Goal: Navigation & Orientation: Find specific page/section

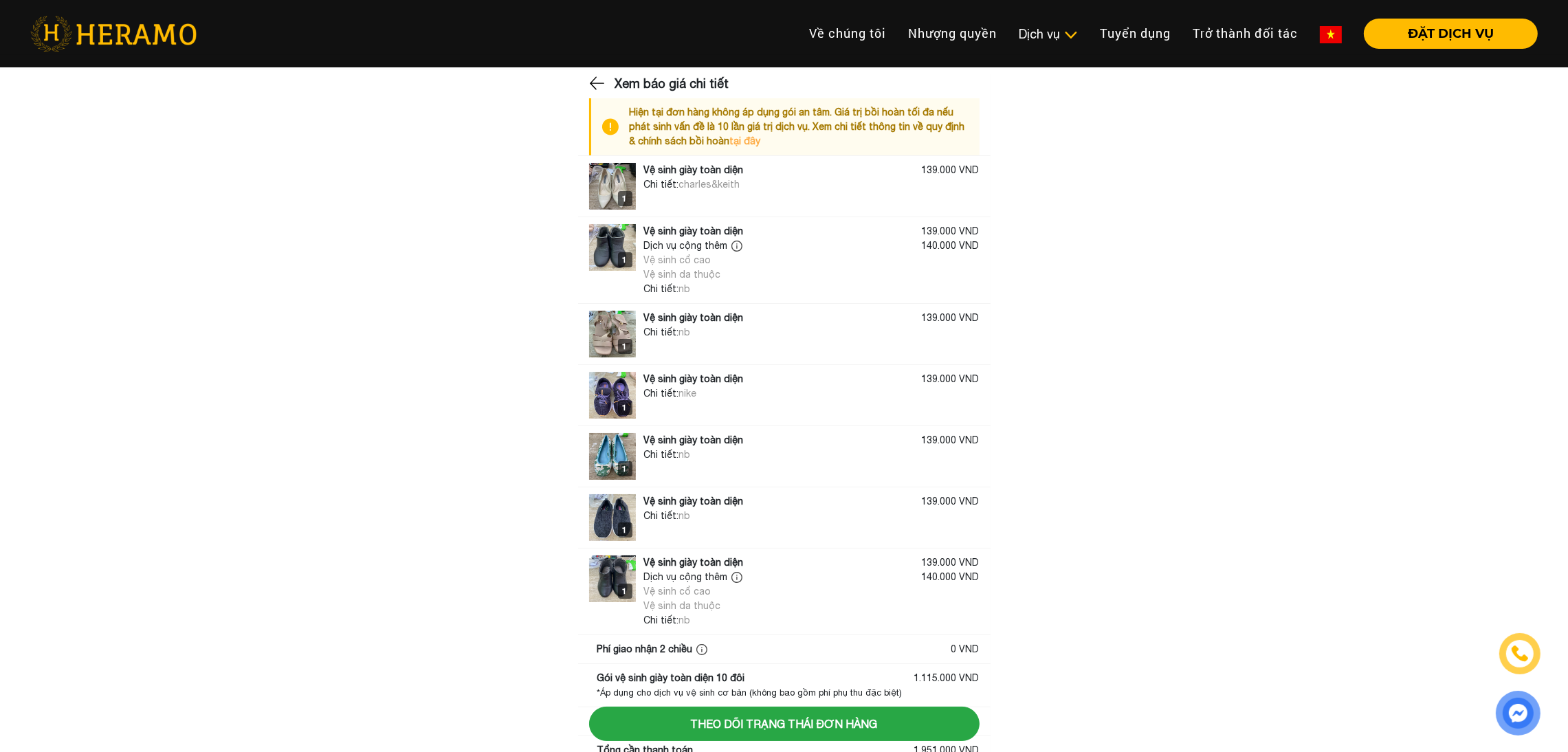
scroll to position [236, 0]
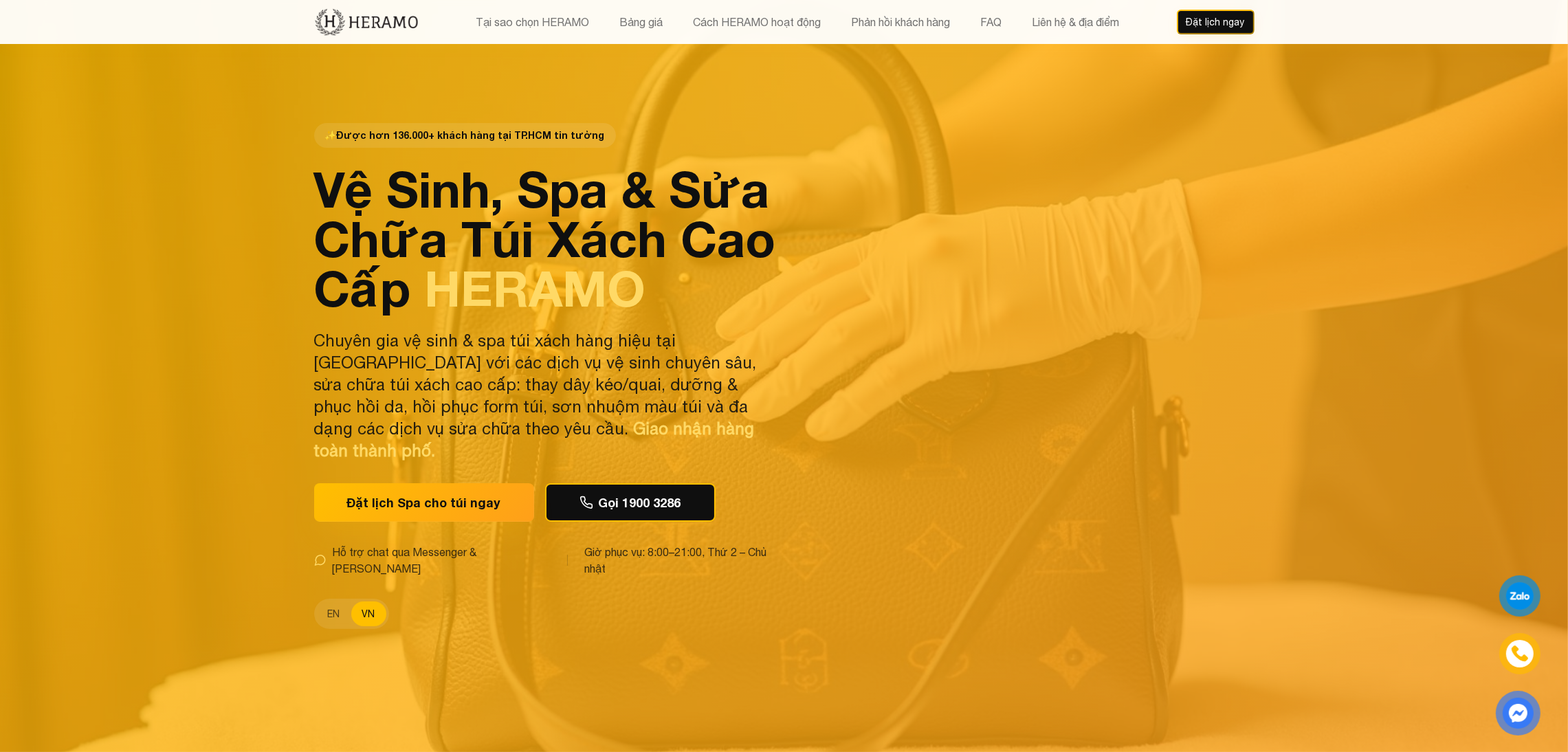
scroll to position [61, 0]
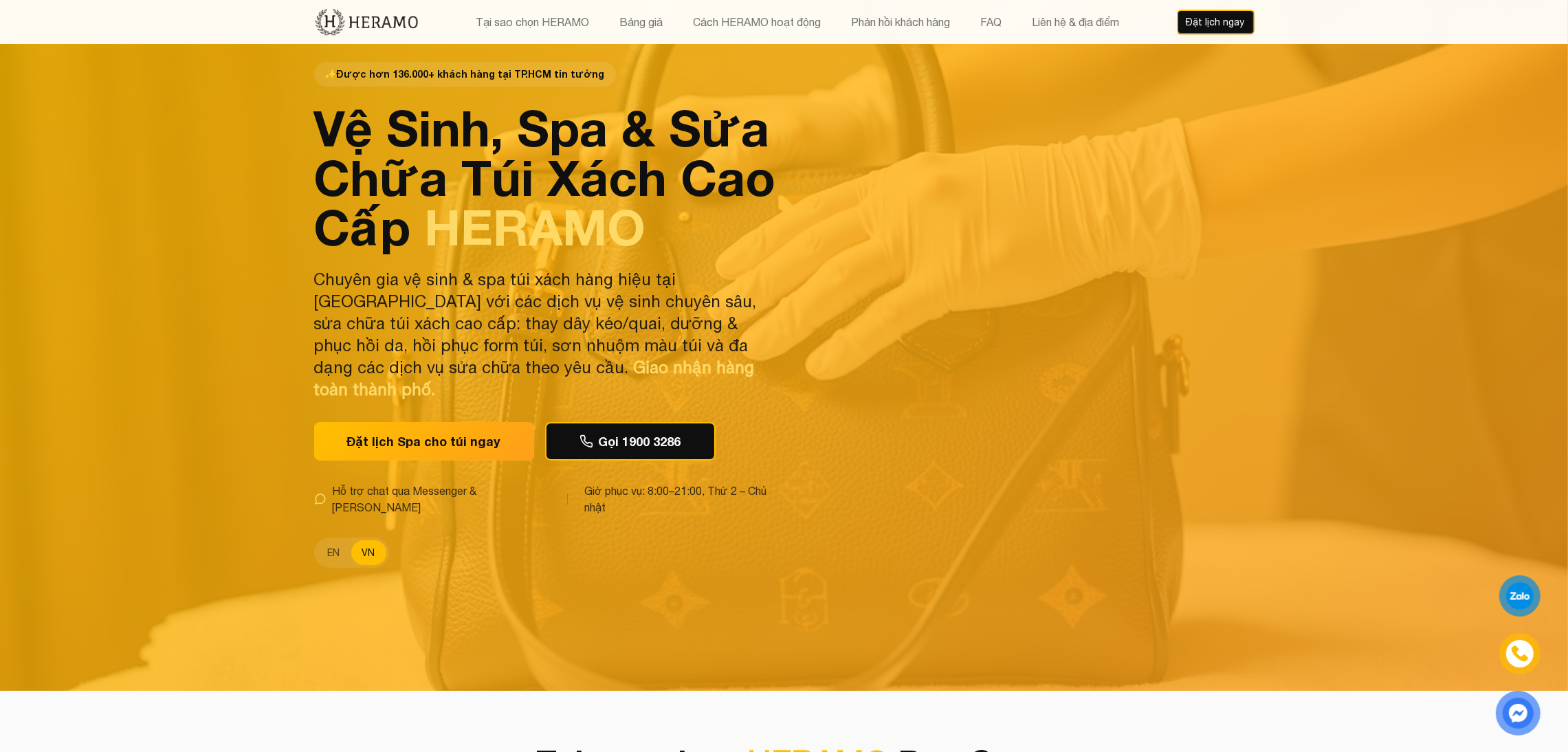
click at [636, 256] on span "HERAMO" at bounding box center [536, 227] width 222 height 59
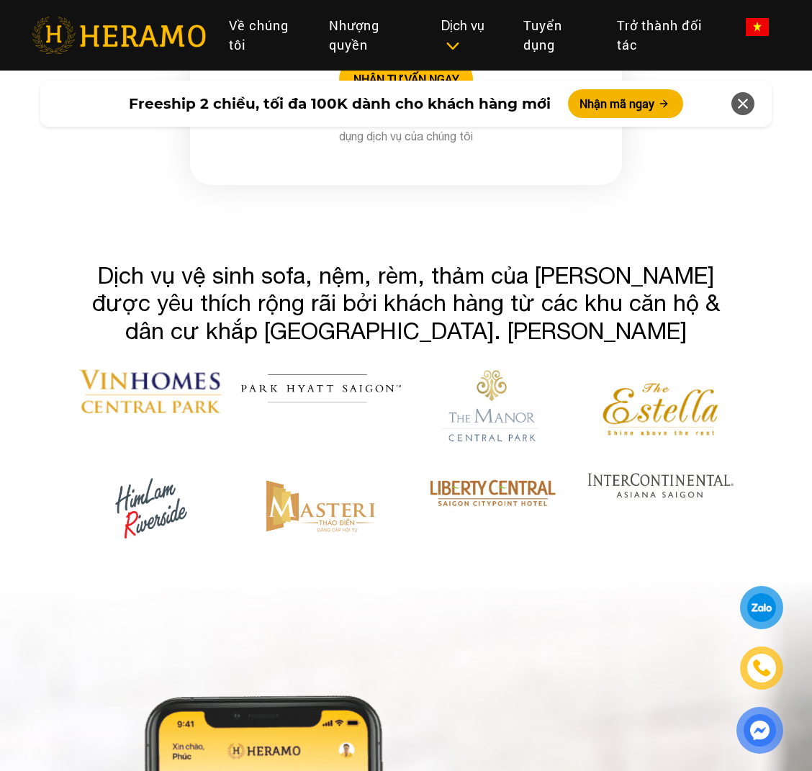
scroll to position [4856, 0]
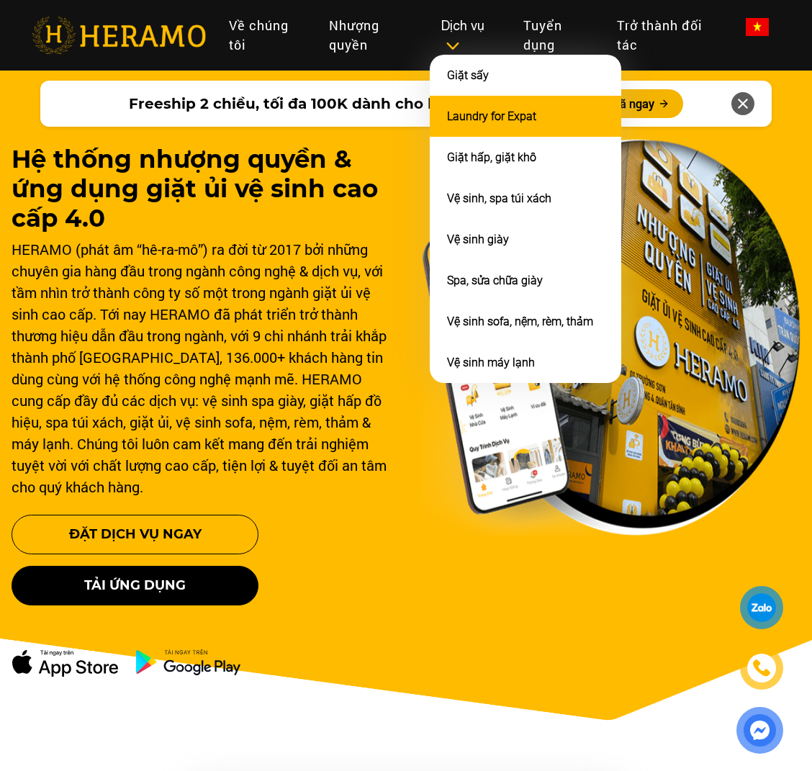
click at [472, 117] on link "Laundry for Expat" at bounding box center [491, 116] width 89 height 14
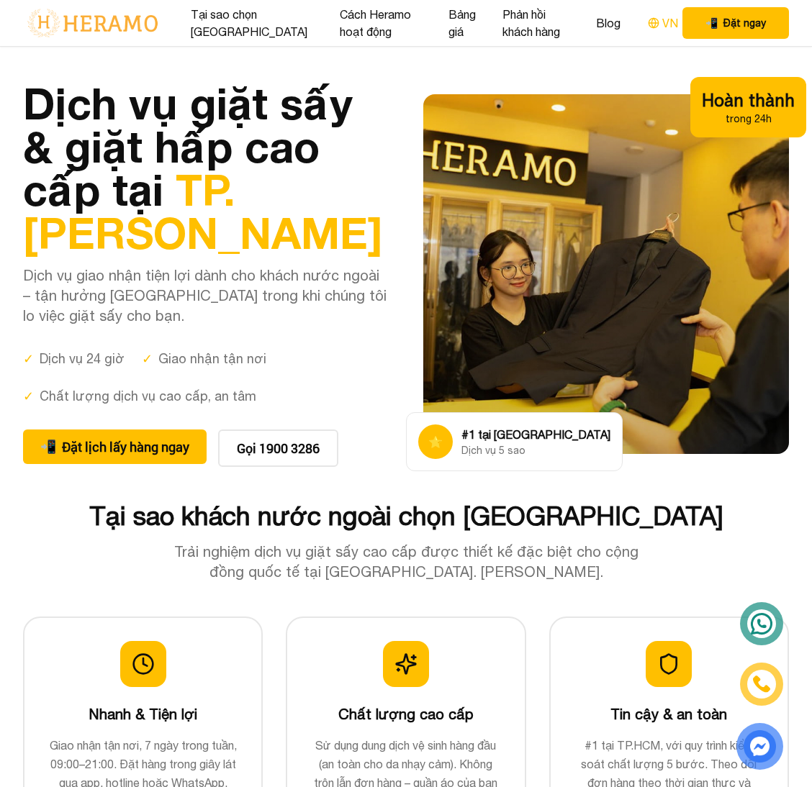
click at [662, 24] on button "VN" at bounding box center [662, 23] width 39 height 19
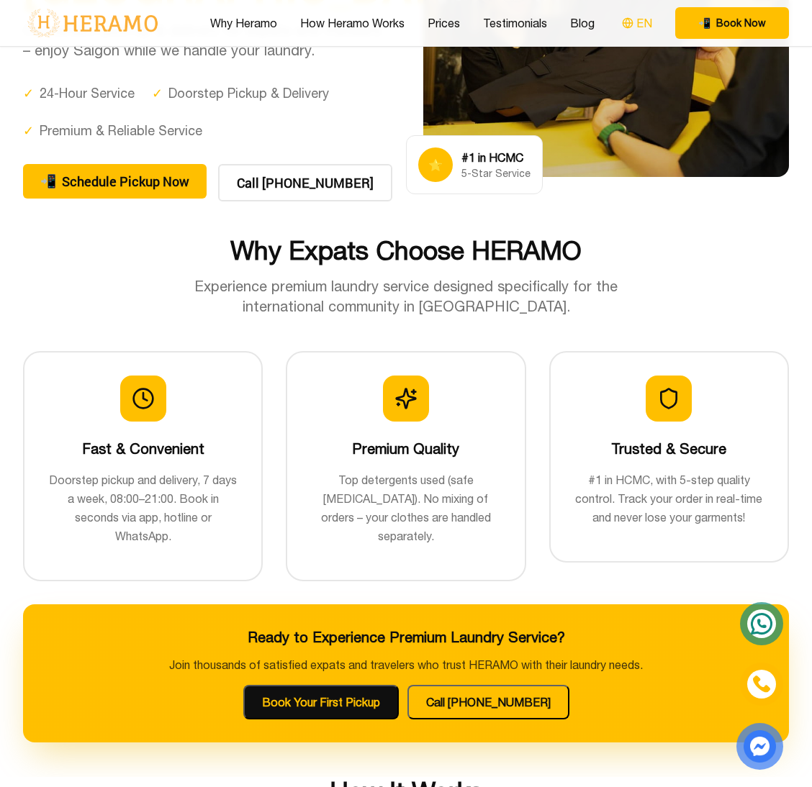
click at [623, 23] on icon at bounding box center [628, 23] width 12 height 12
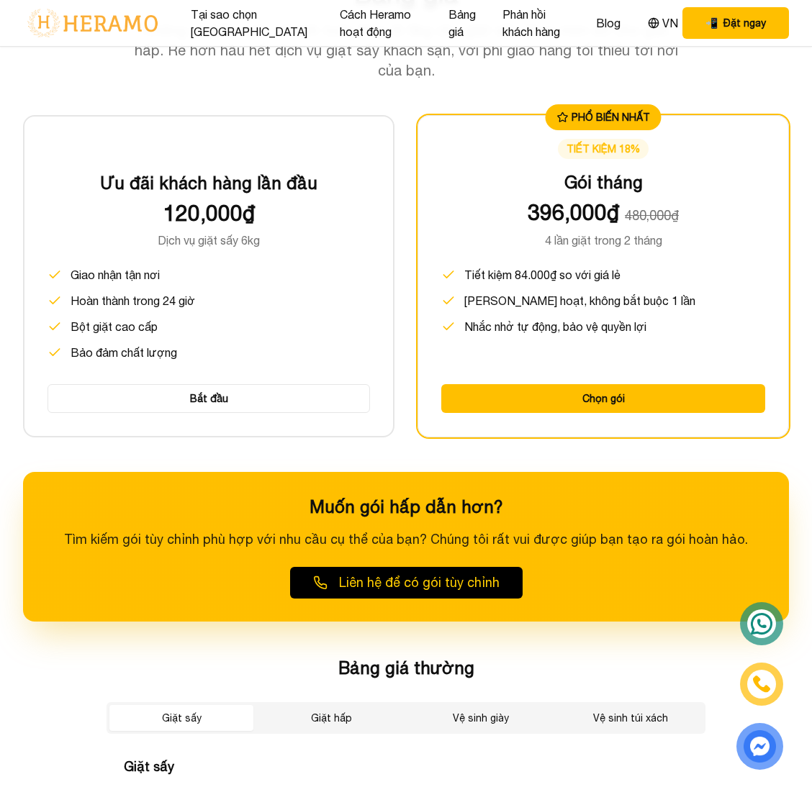
scroll to position [2033, 0]
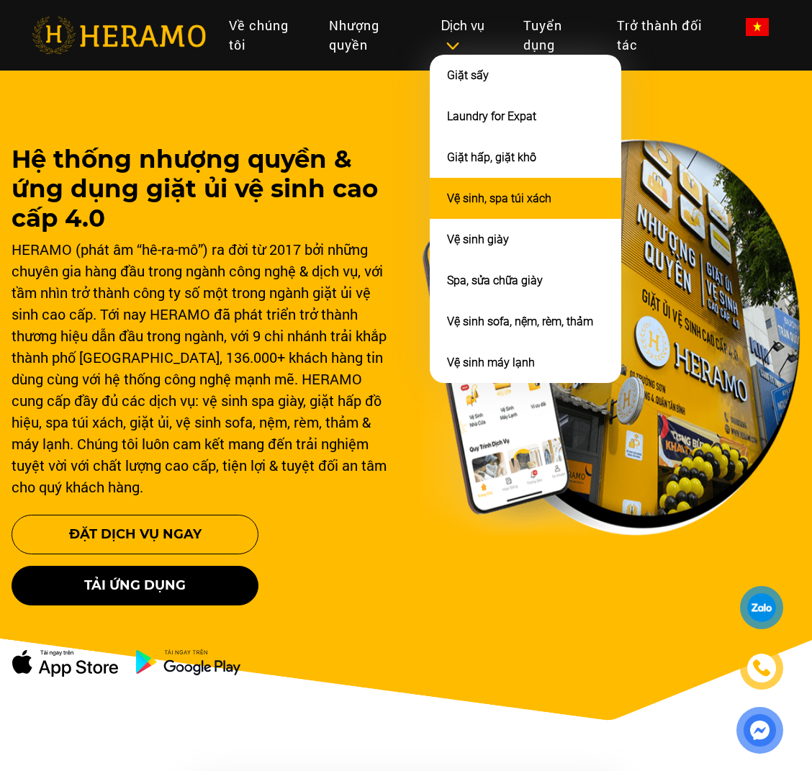
click at [477, 194] on link "Vệ sinh, spa túi xách" at bounding box center [499, 198] width 104 height 14
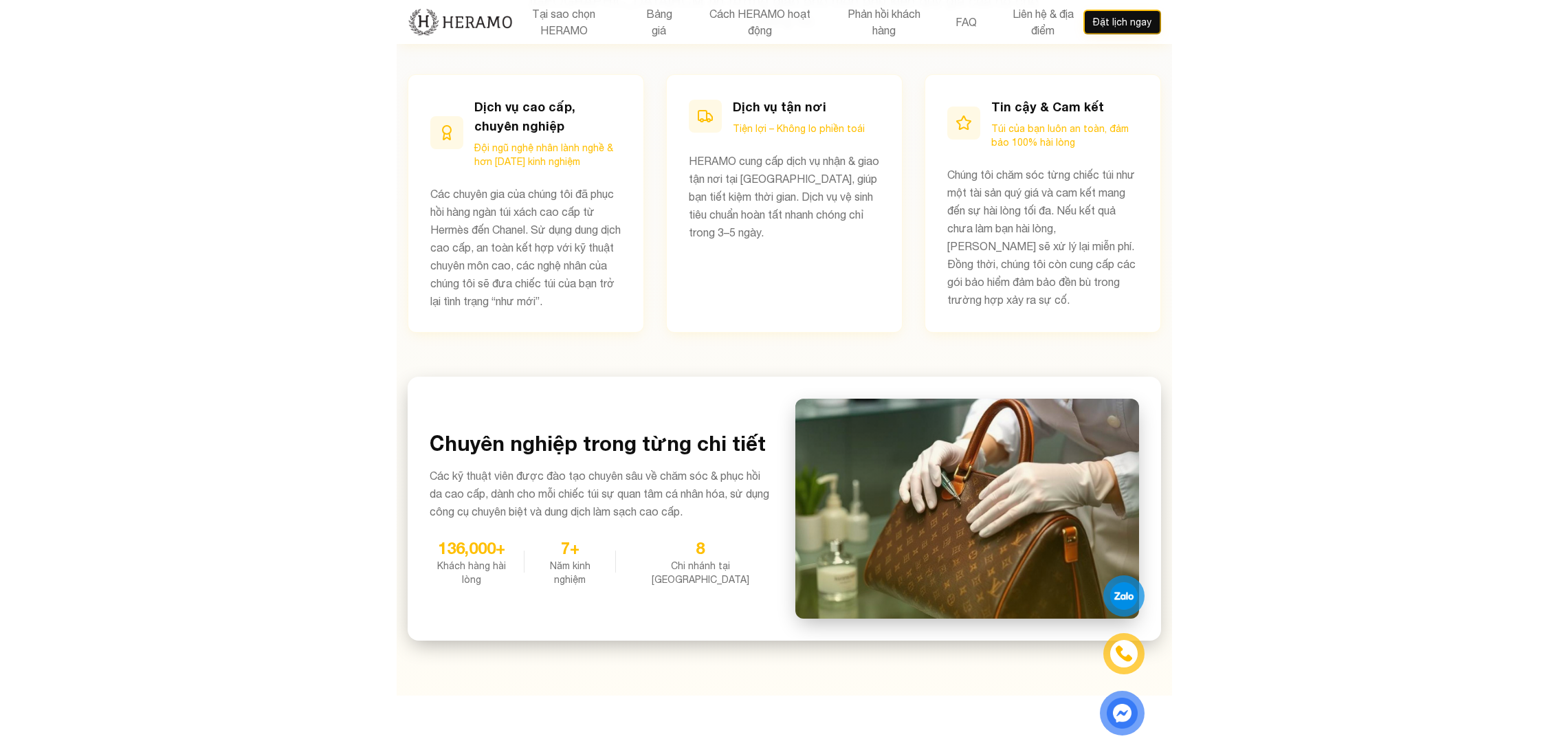
scroll to position [880, 0]
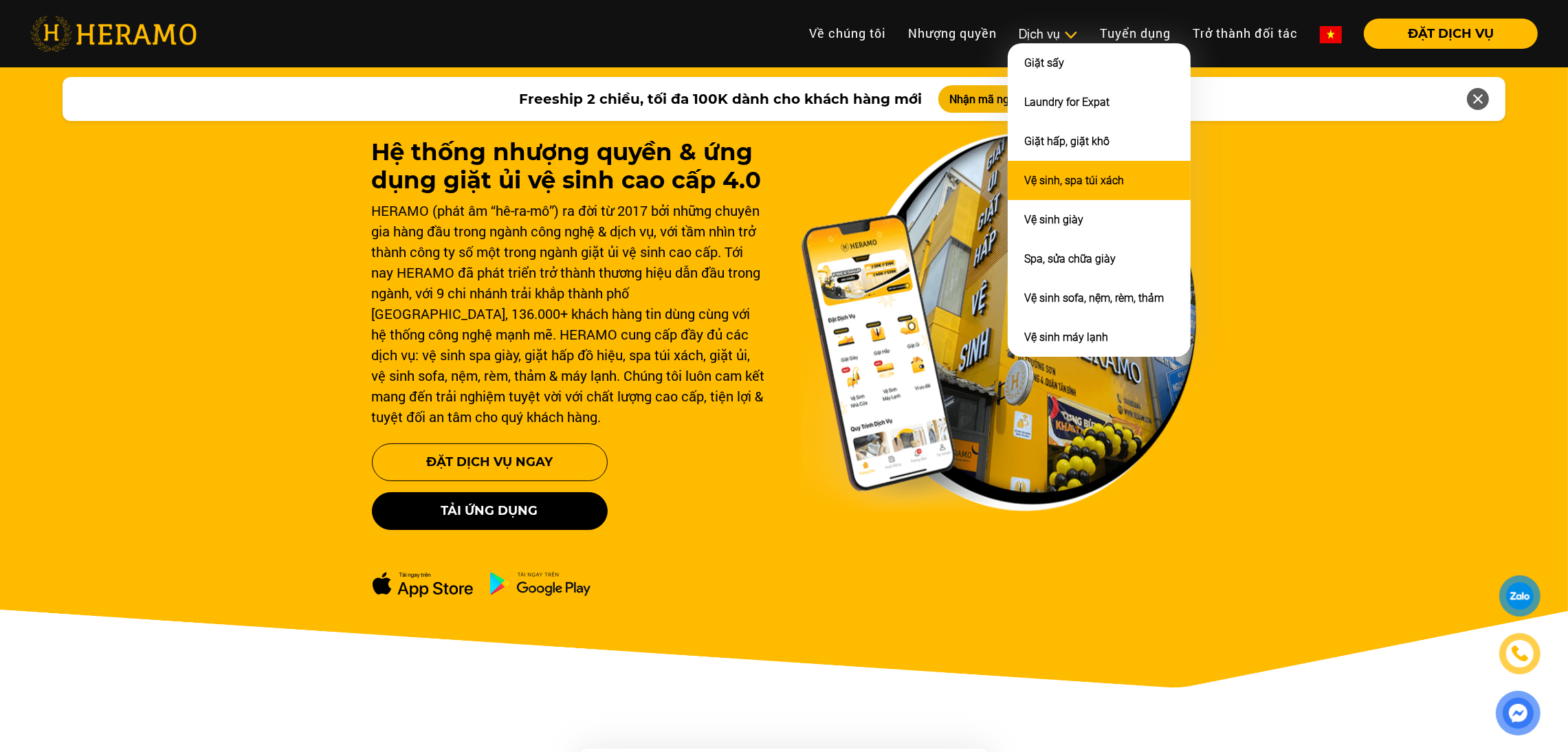
click at [1066, 174] on link "Vệ sinh, spa túi xách" at bounding box center [1073, 181] width 99 height 13
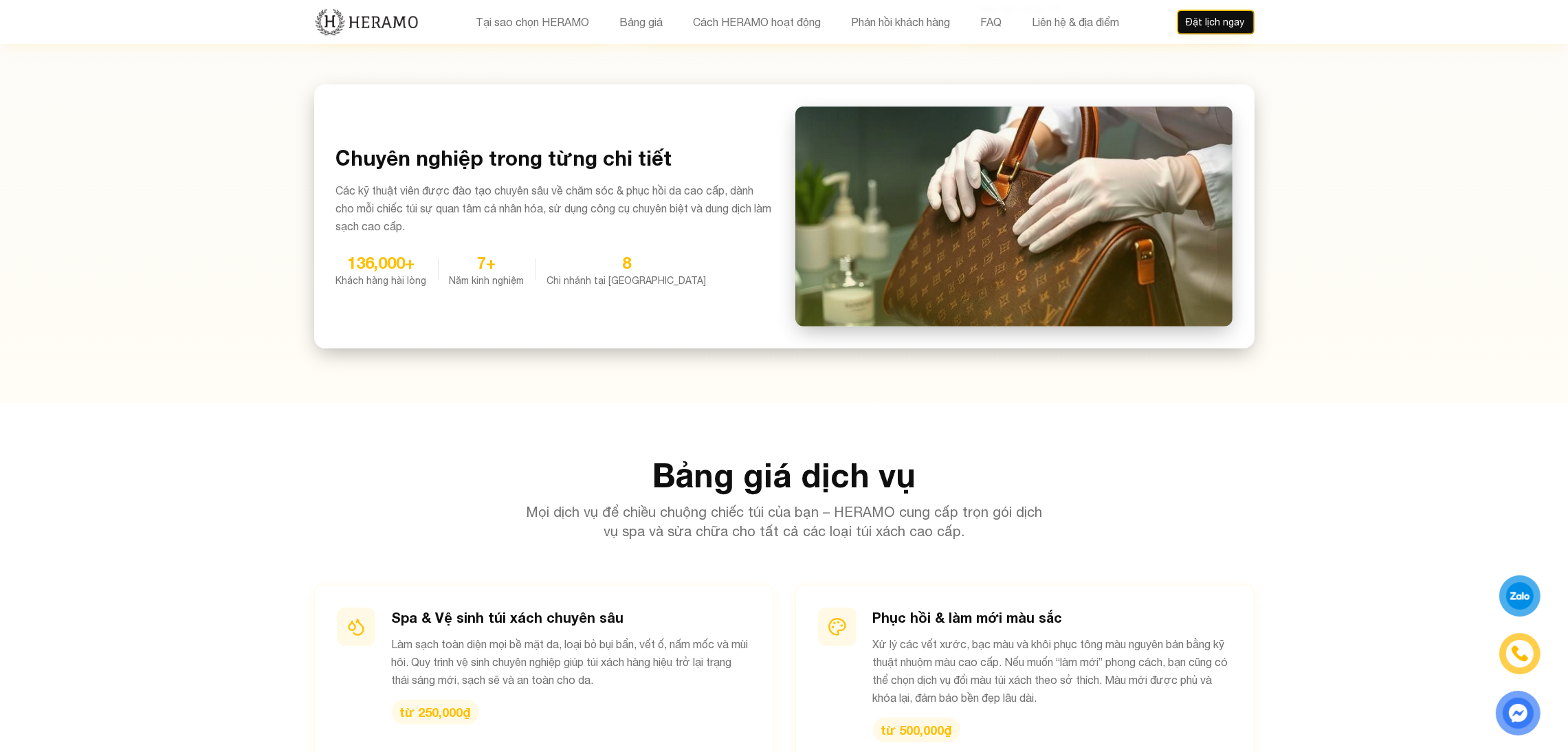
scroll to position [1212, 0]
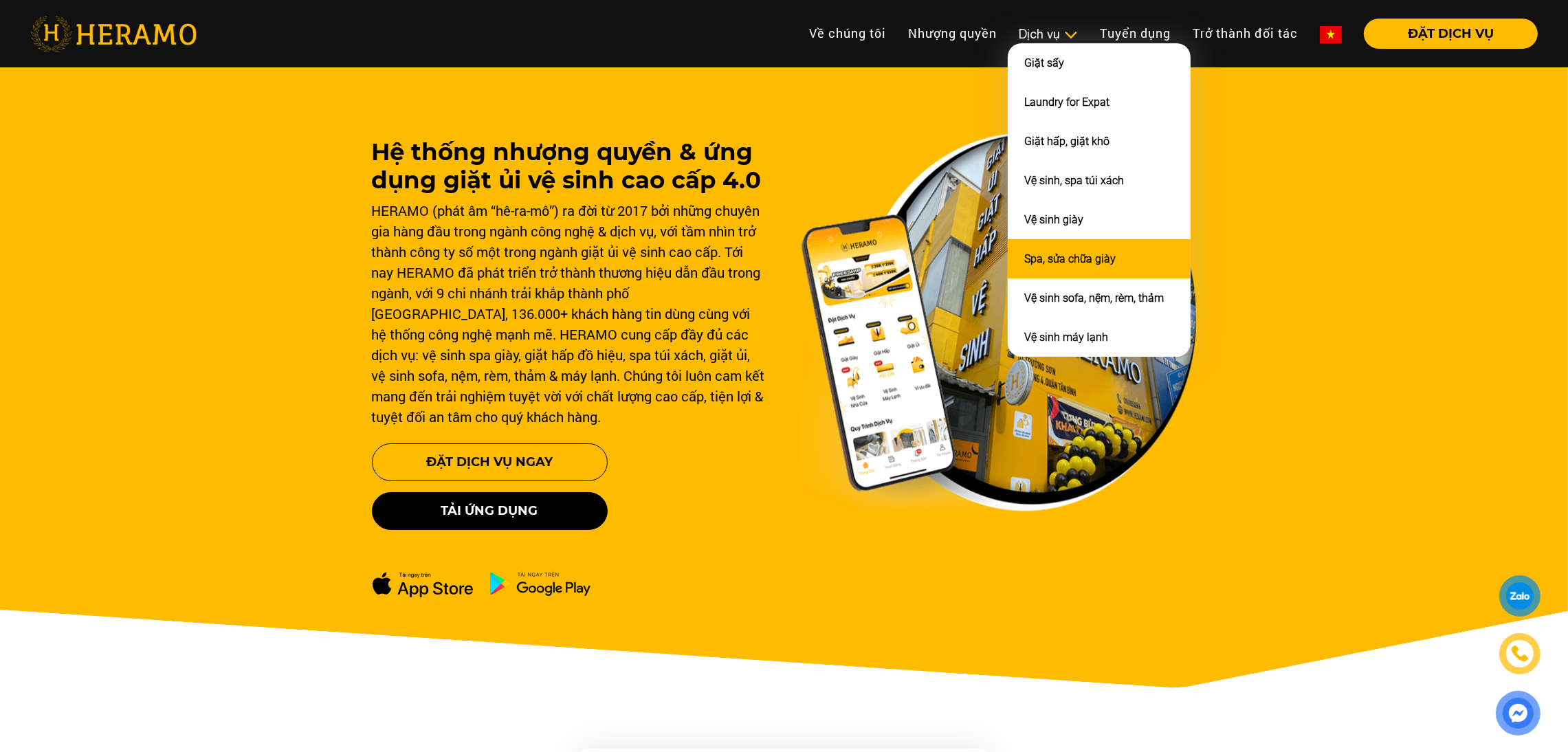
click at [1056, 252] on link "Spa, sửa chữa giày" at bounding box center [1070, 259] width 92 height 13
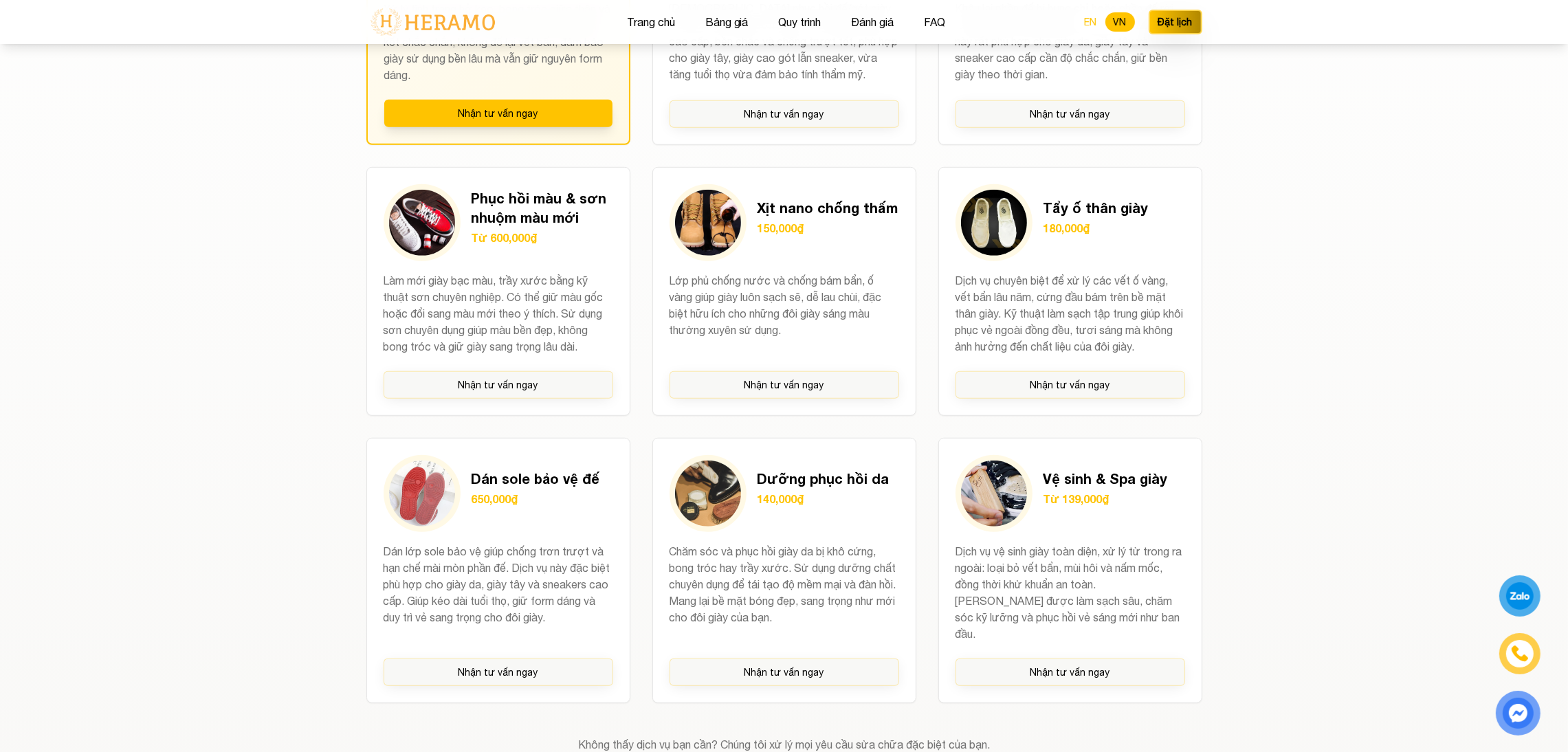
click at [1082, 13] on button "EN" at bounding box center [1091, 22] width 29 height 19
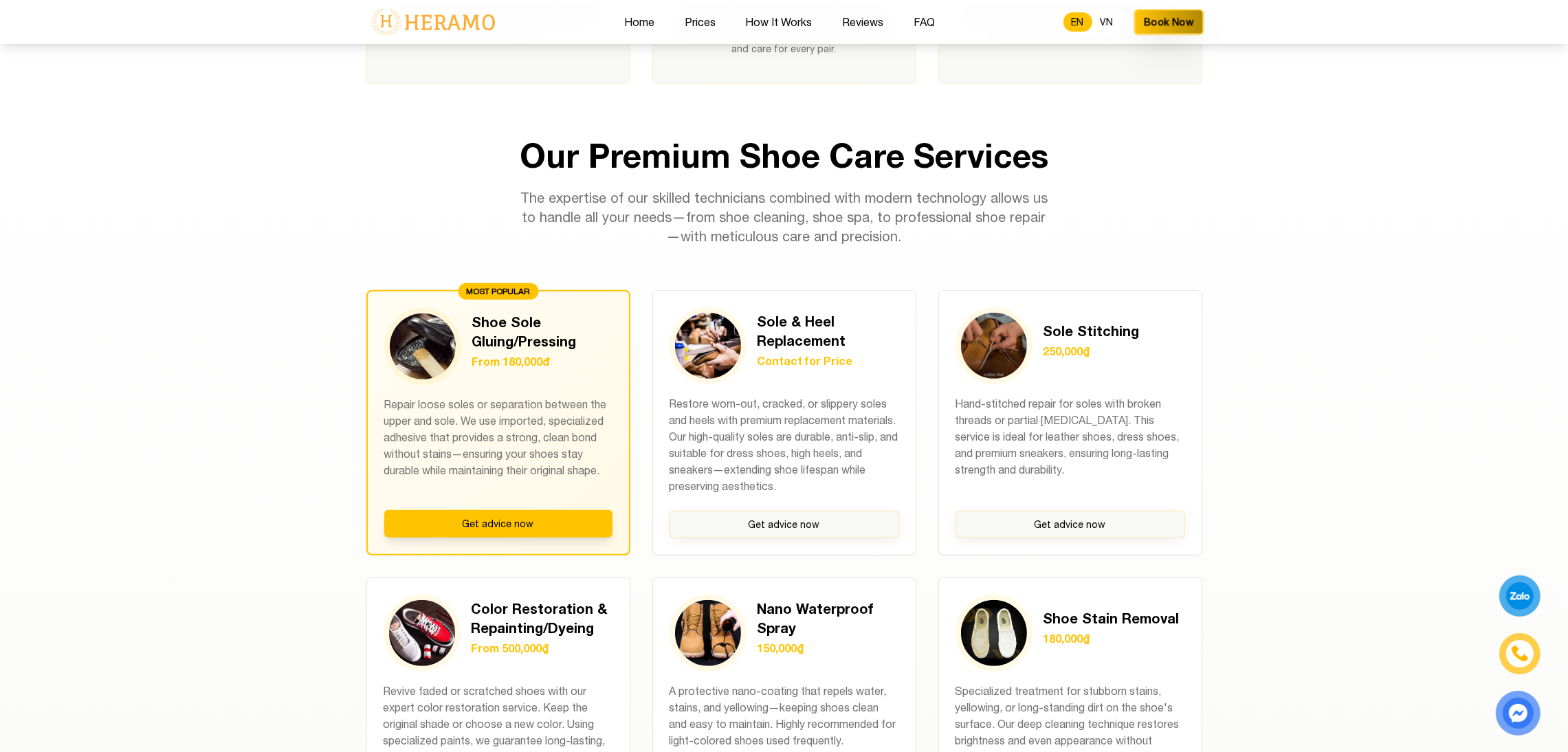
scroll to position [1057, 0]
click at [1112, 24] on button "VN" at bounding box center [1107, 22] width 30 height 19
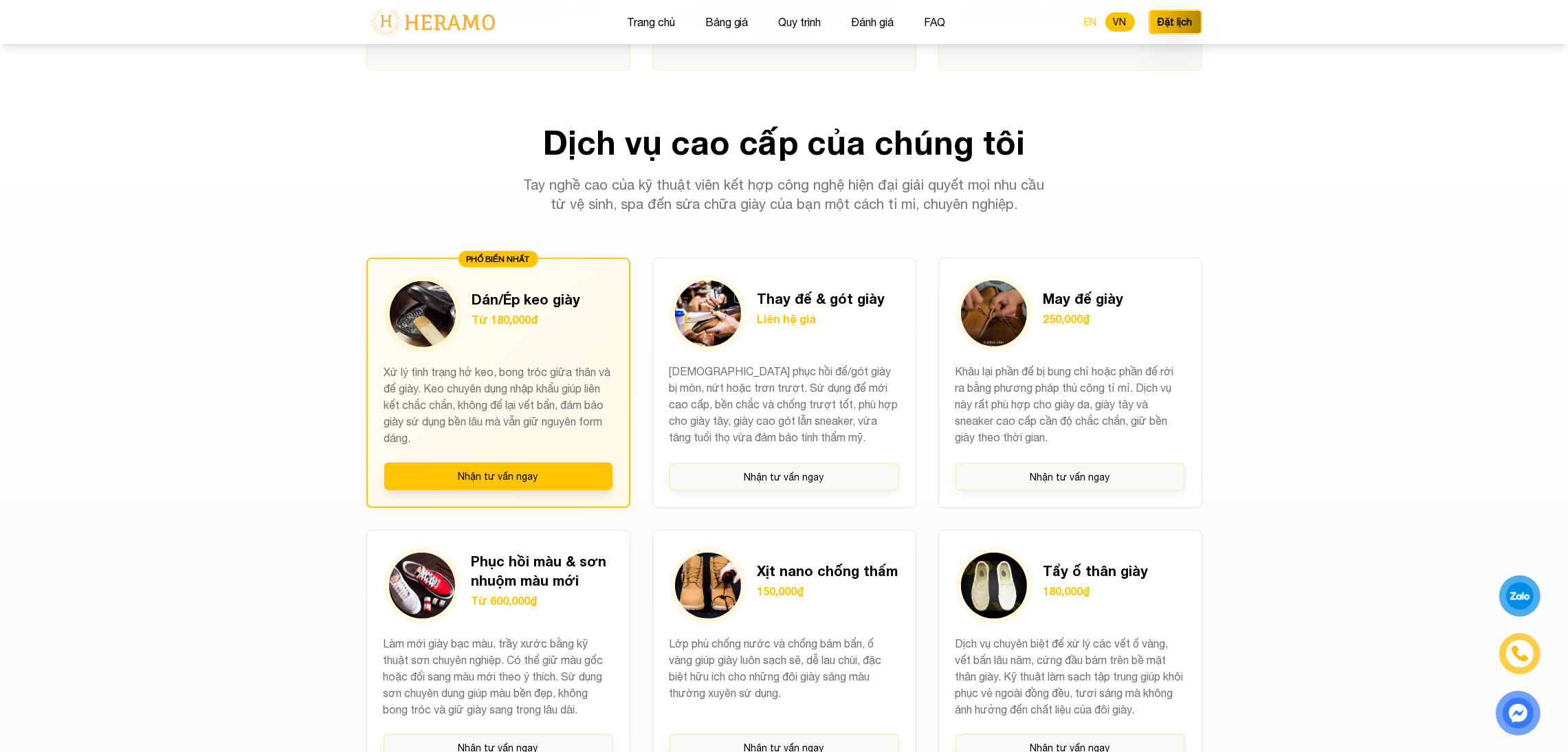
click at [1092, 25] on button "EN" at bounding box center [1091, 22] width 29 height 19
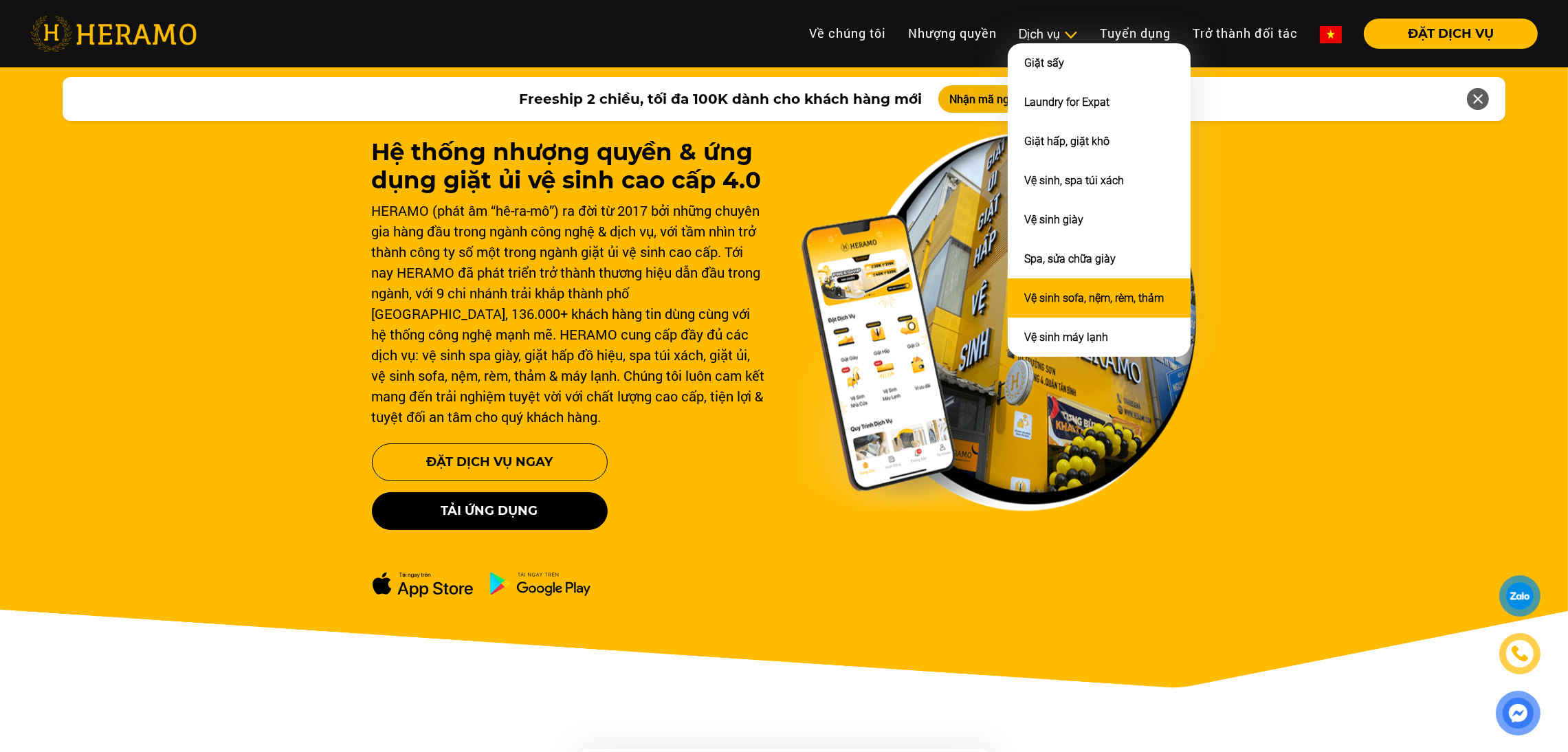
click at [1075, 294] on link "Vệ sinh sofa, nệm, rèm, thảm" at bounding box center [1093, 298] width 139 height 13
